Goal: Ask a question: Seek information or help from site administrators or community

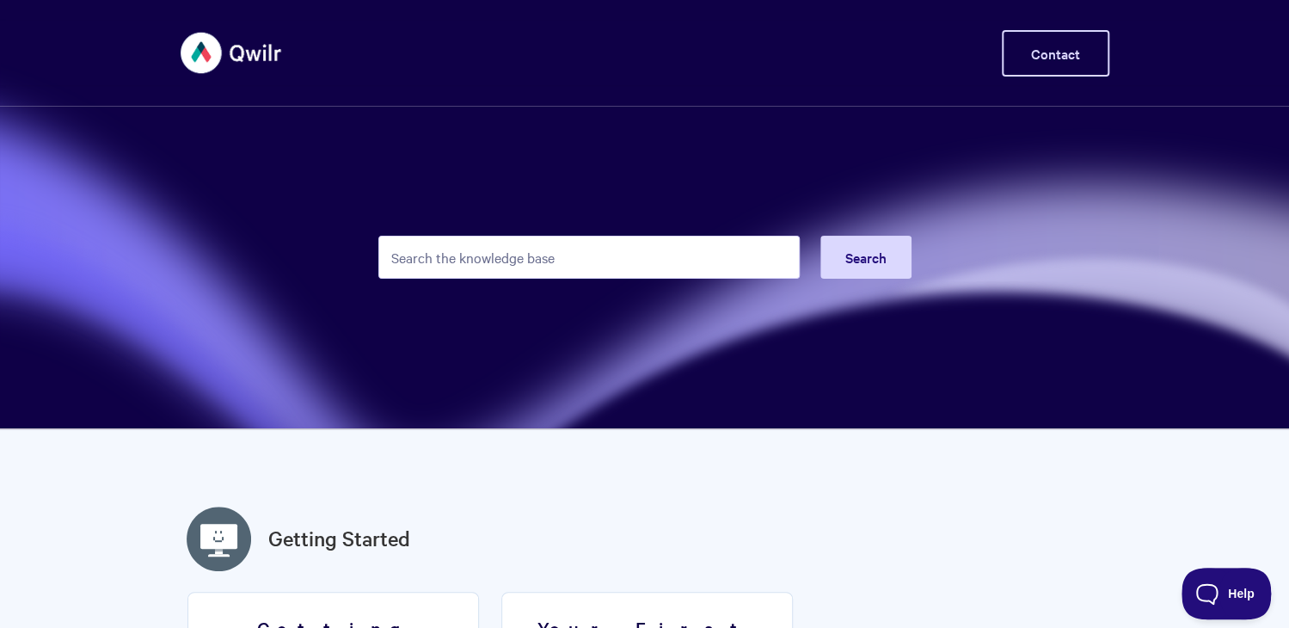
click at [1028, 54] on link "Contact" at bounding box center [1055, 53] width 107 height 46
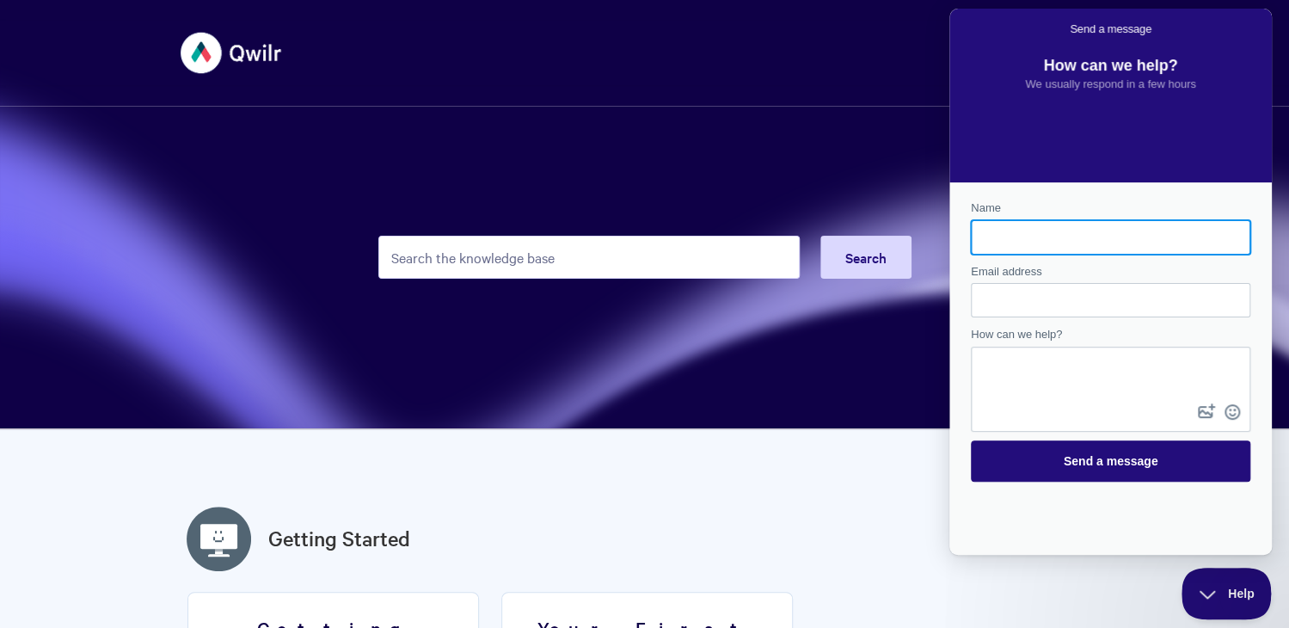
click at [992, 242] on input "Name" at bounding box center [1111, 237] width 252 height 31
type input "k"
type input "[PERSON_NAME]"
click at [981, 291] on div "Contact form" at bounding box center [1110, 300] width 279 height 34
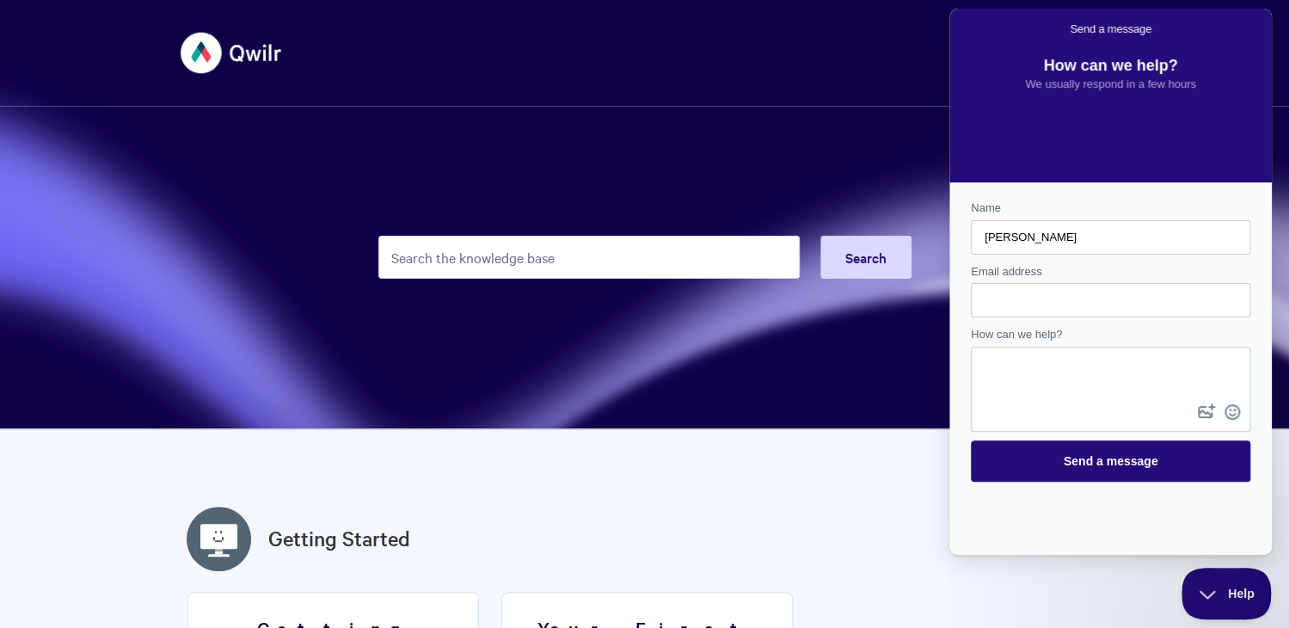
click at [980, 299] on div "Contact form" at bounding box center [1110, 300] width 279 height 34
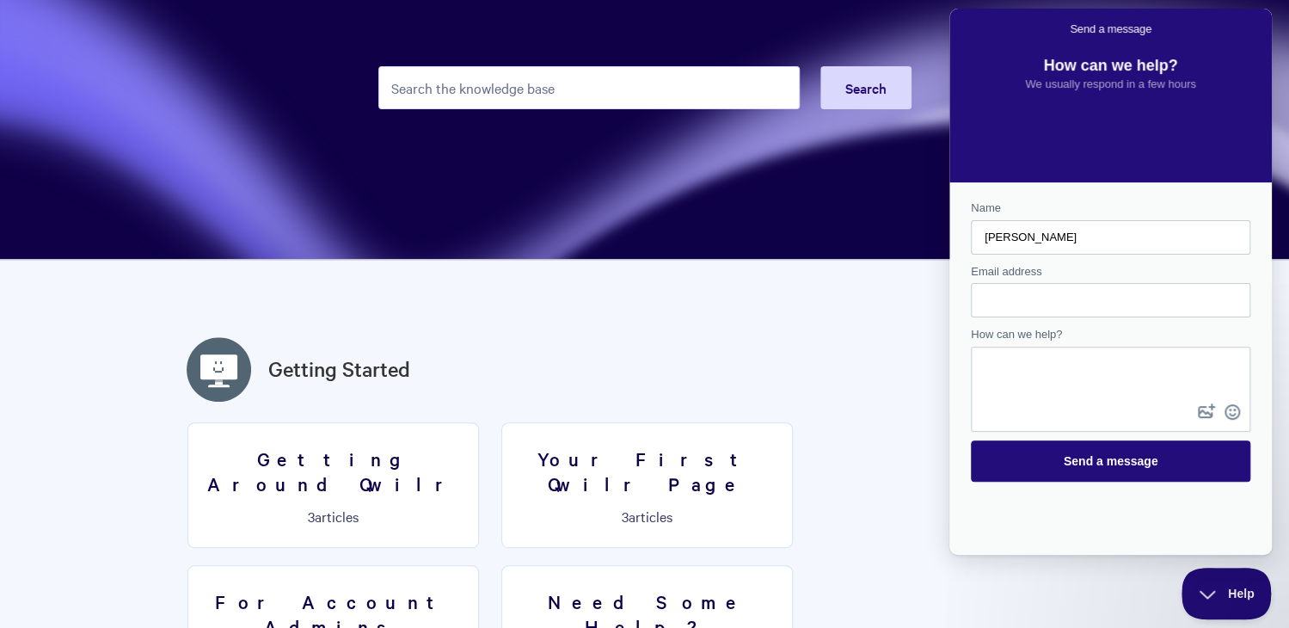
scroll to position [172, 0]
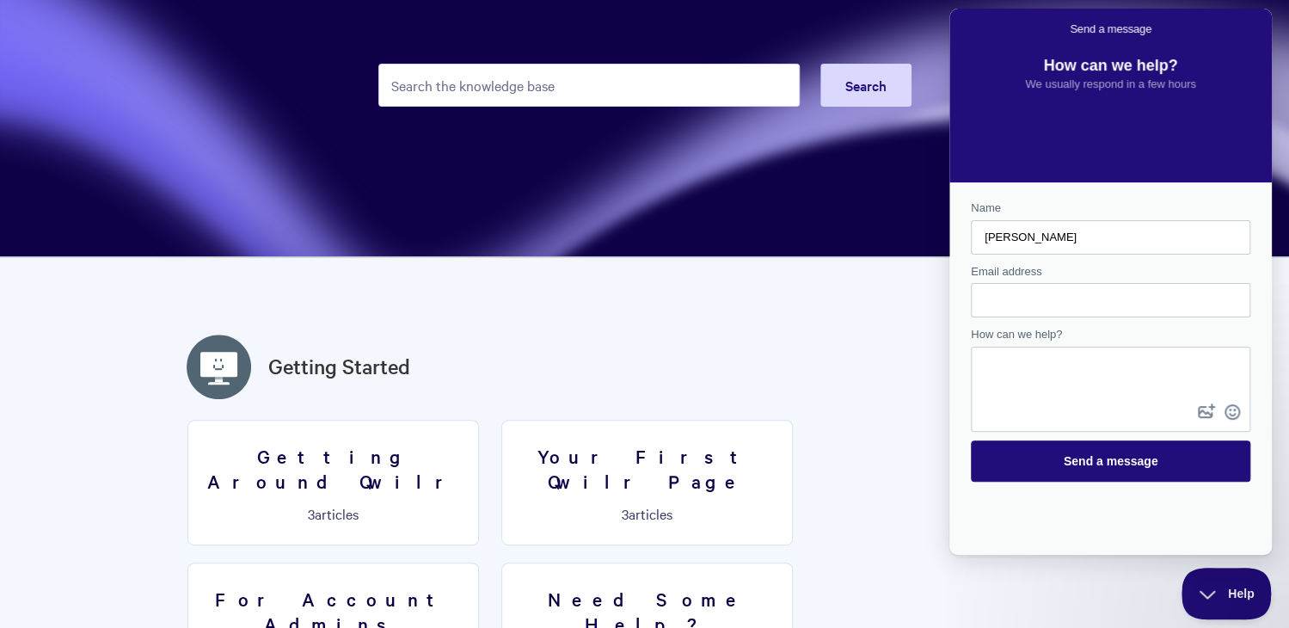
click at [980, 297] on div "Contact form" at bounding box center [1110, 300] width 279 height 34
click at [991, 290] on input "Email address" at bounding box center [1111, 300] width 252 height 31
type input "[PERSON_NAME][EMAIL_ADDRESS][DOMAIN_NAME]"
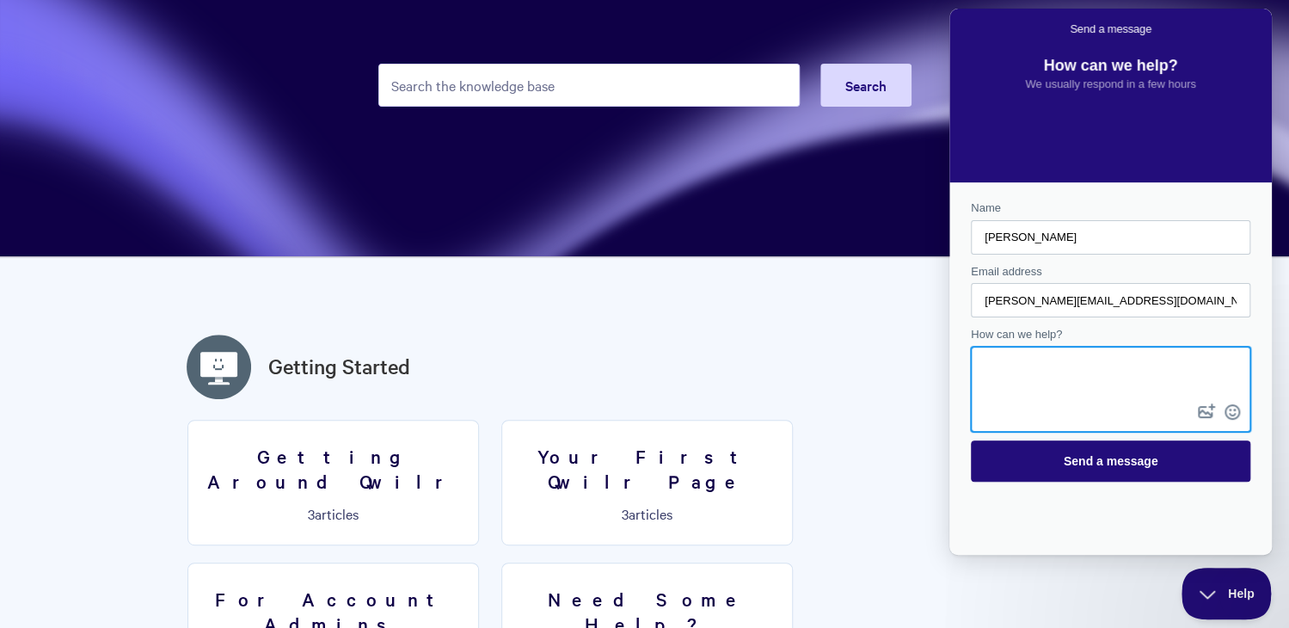
click at [991, 365] on textarea "How can we help?" at bounding box center [1110, 374] width 276 height 52
type textarea "i"
type textarea "can you tell me is there GST included in your invoices?"
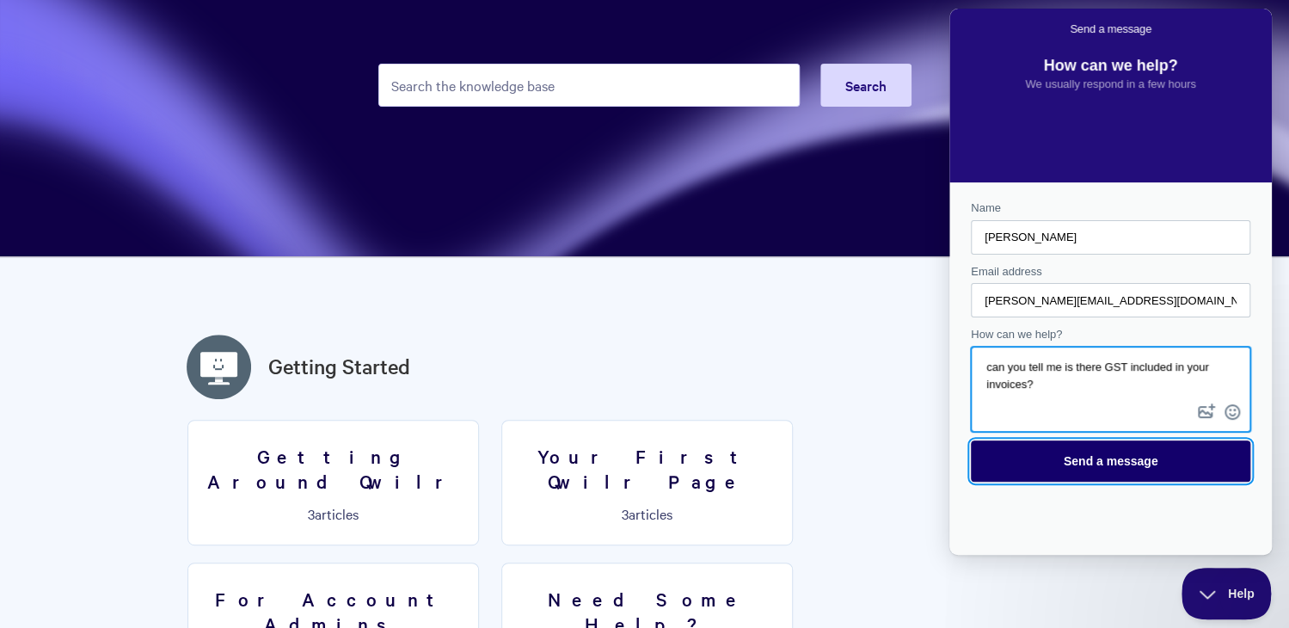
click at [1138, 466] on span "Send a message" at bounding box center [1111, 461] width 95 height 14
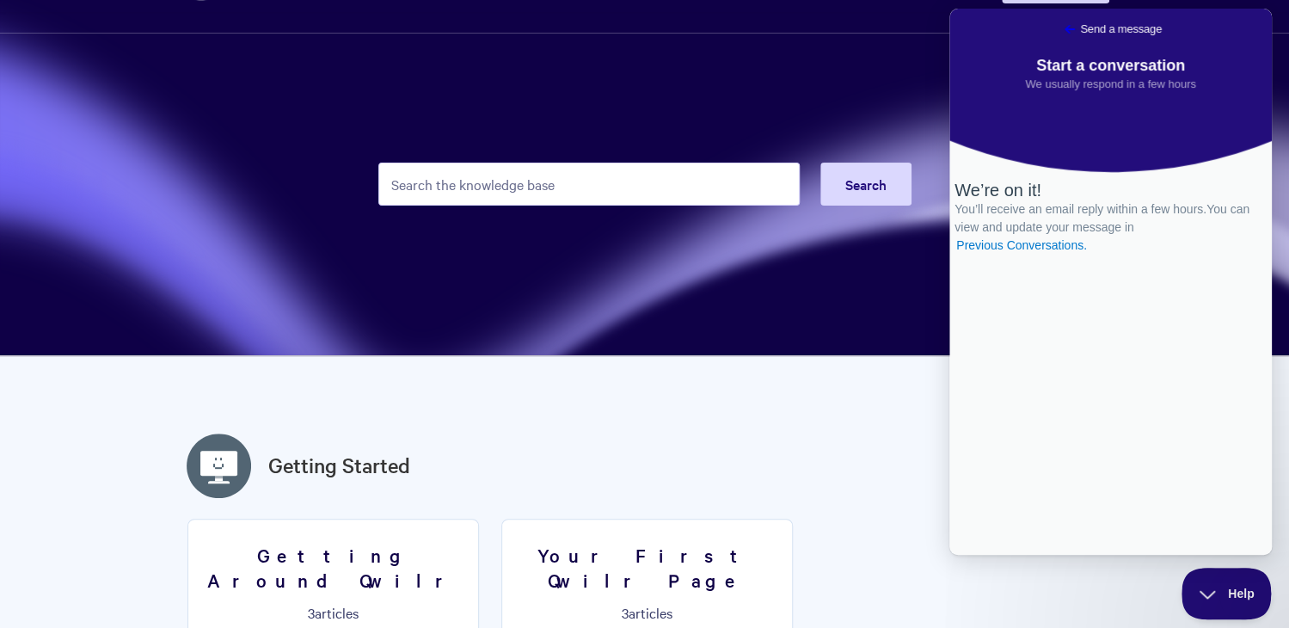
scroll to position [0, 0]
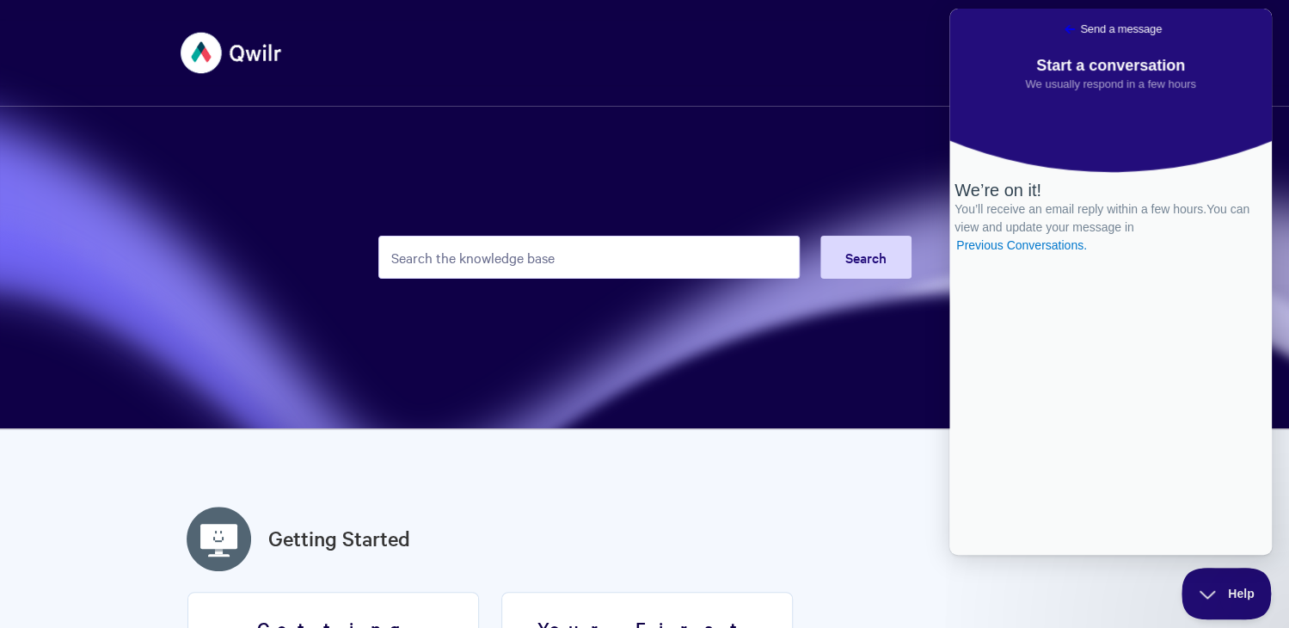
click at [1059, 19] on span "Go back" at bounding box center [1069, 29] width 21 height 21
